Goal: Task Accomplishment & Management: Use online tool/utility

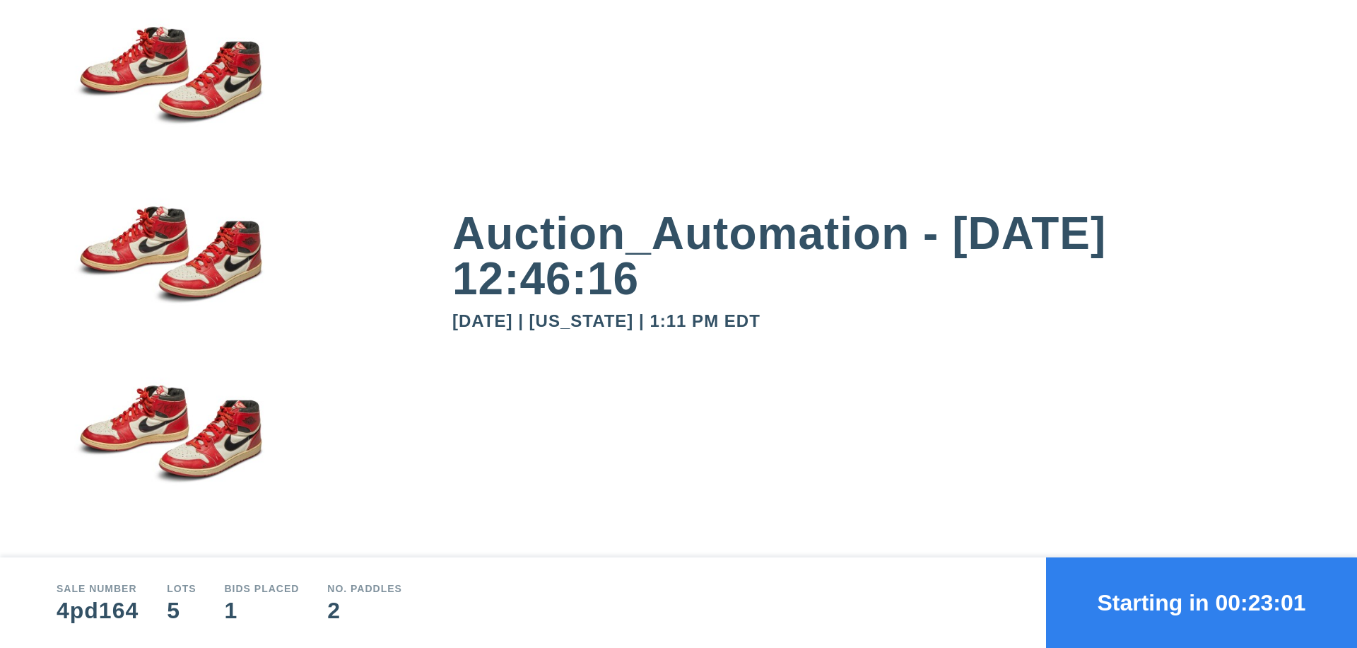
click at [1202, 602] on button "Starting in 00:23:01" at bounding box center [1201, 602] width 311 height 90
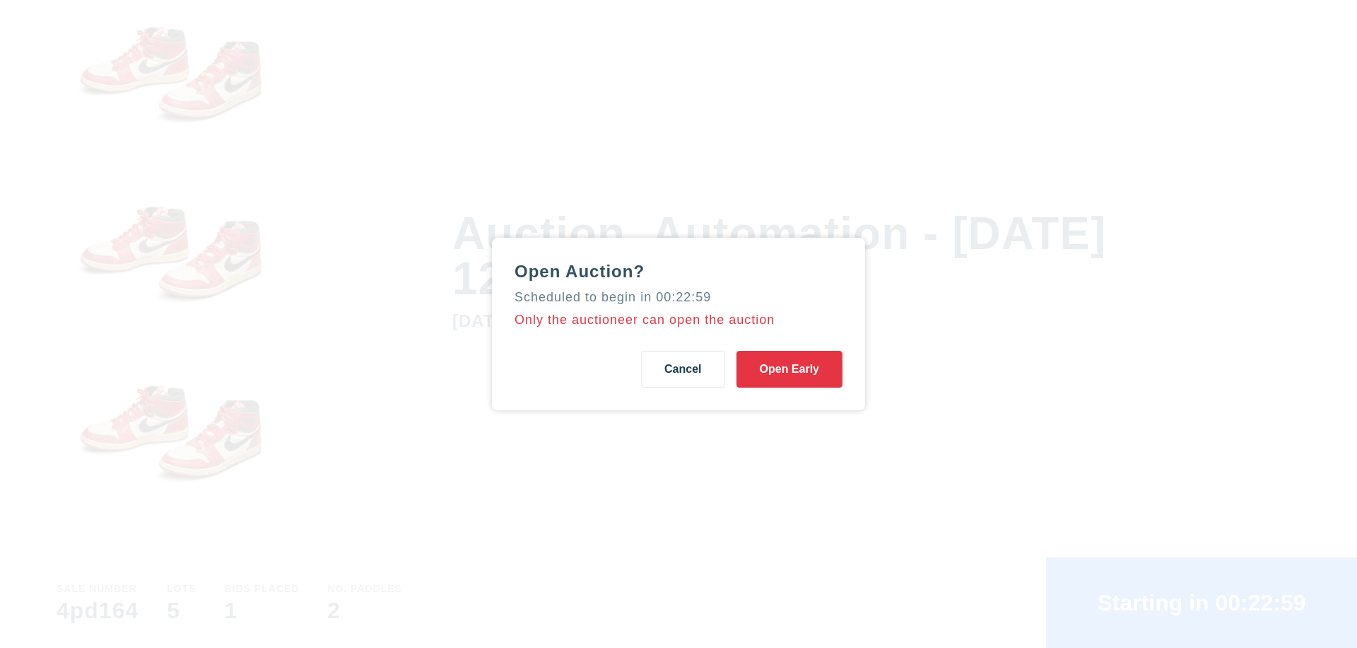
click at [790, 369] on button "Open Early" at bounding box center [790, 369] width 106 height 37
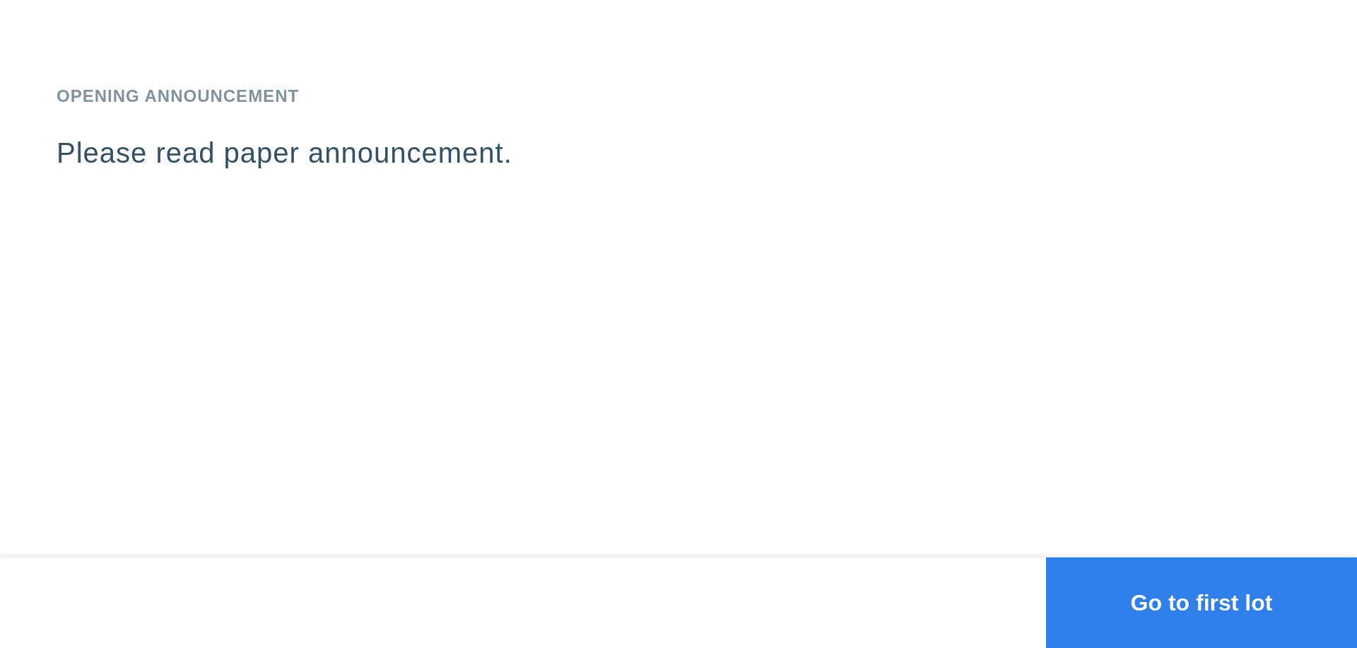
click at [1202, 602] on button "Go to first lot" at bounding box center [1201, 602] width 311 height 90
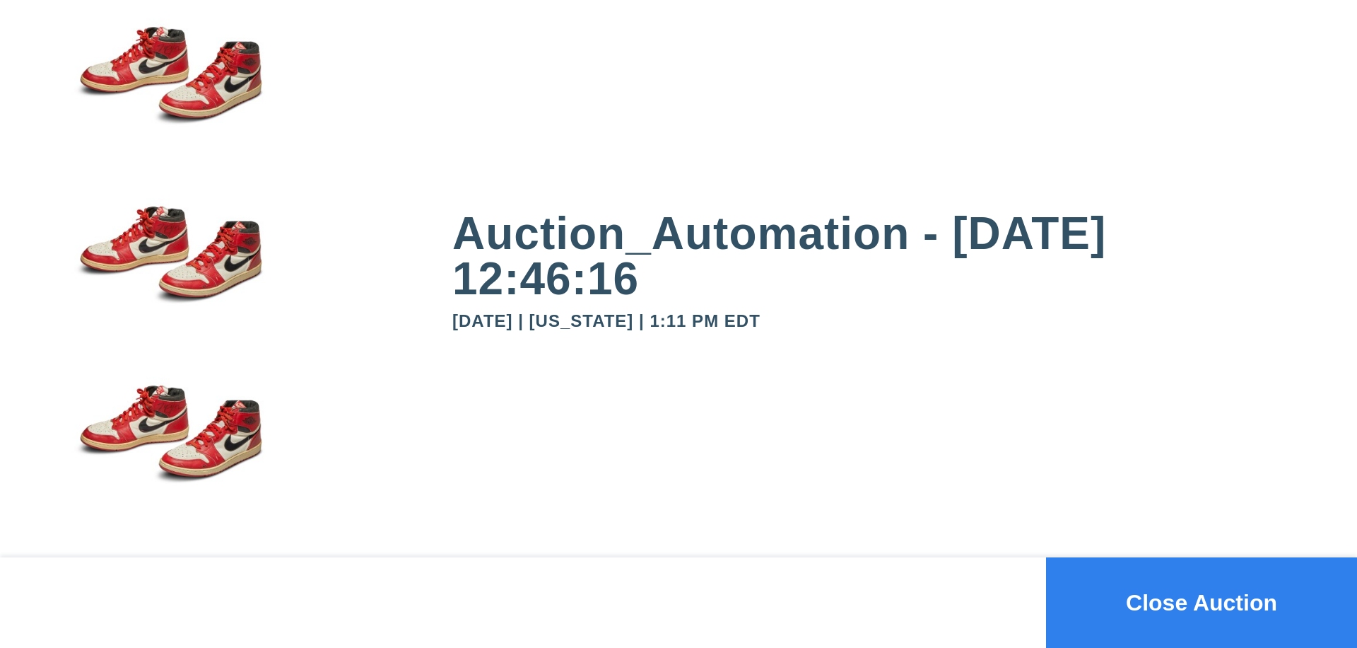
click at [1202, 602] on button "Close Auction" at bounding box center [1201, 602] width 311 height 90
